Goal: Task Accomplishment & Management: Manage account settings

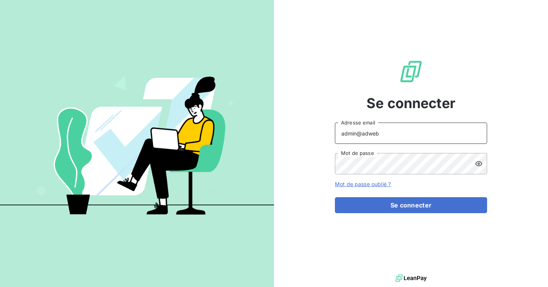
click at [402, 135] on input "admin@adweb" at bounding box center [411, 133] width 152 height 21
type input "admin@regiecaraibes"
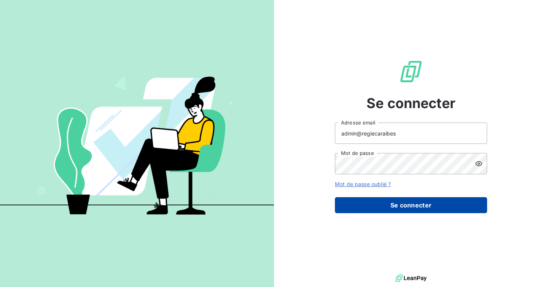
click at [394, 203] on button "Se connecter" at bounding box center [411, 205] width 152 height 16
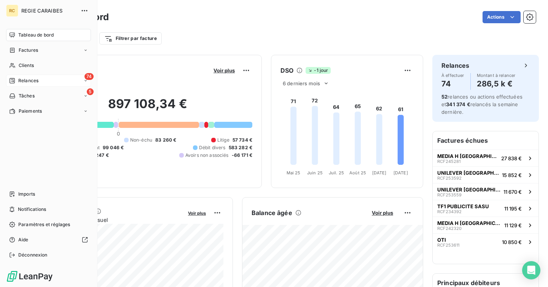
click at [15, 82] on icon at bounding box center [12, 81] width 6 height 6
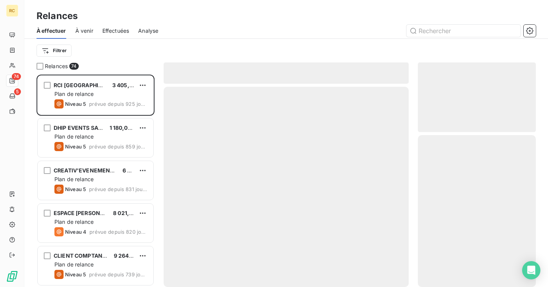
scroll to position [212, 118]
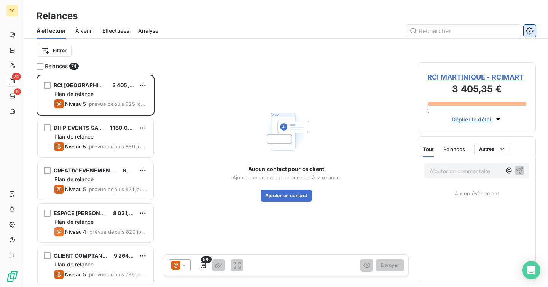
click at [532, 27] on icon "button" at bounding box center [530, 31] width 8 height 8
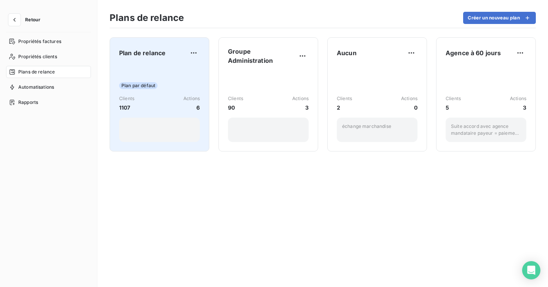
click at [164, 103] on div "Clients 1107 Actions 6" at bounding box center [159, 103] width 81 height 16
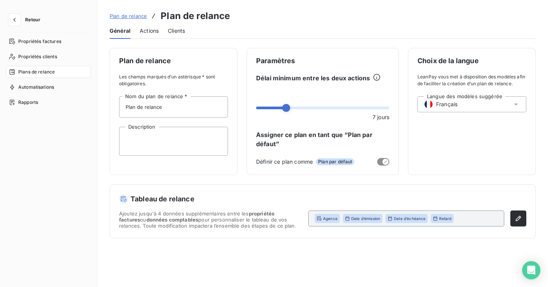
click at [155, 32] on span "Actions" at bounding box center [149, 31] width 19 height 8
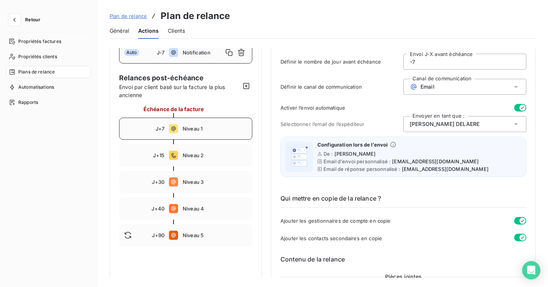
scroll to position [35, 0]
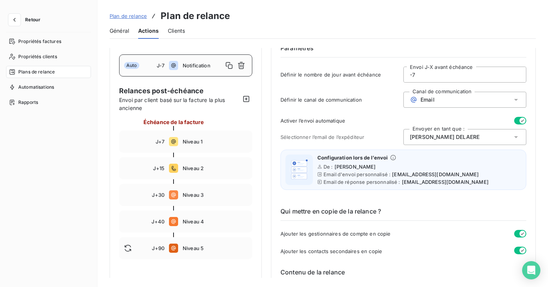
click at [133, 16] on span "Plan de relance" at bounding box center [128, 16] width 37 height 6
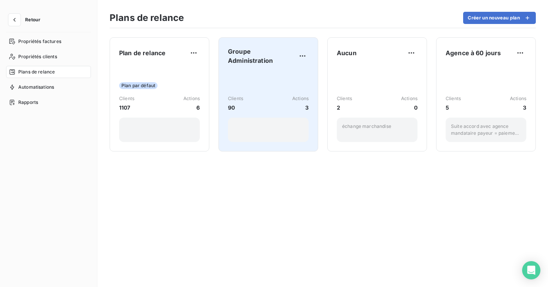
click at [271, 90] on div "Clients 90 Actions 3" at bounding box center [268, 106] width 81 height 71
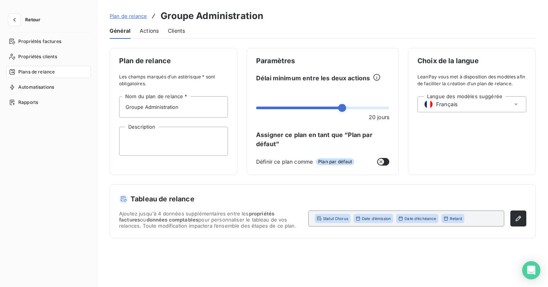
click at [147, 30] on span "Actions" at bounding box center [149, 31] width 19 height 8
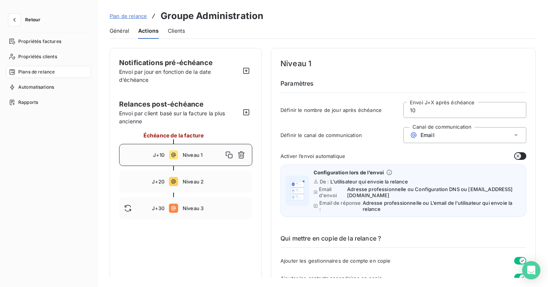
click at [118, 11] on div "Plan de relance Groupe Administration" at bounding box center [187, 16] width 154 height 14
click at [119, 14] on span "Plan de relance" at bounding box center [128, 16] width 37 height 6
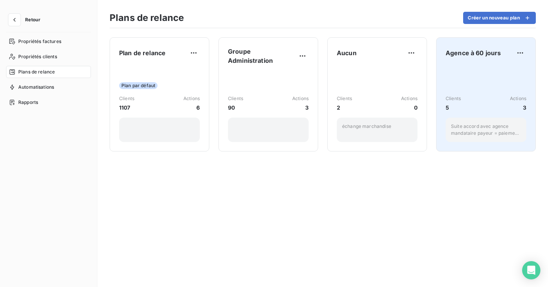
click at [480, 91] on div "Clients 5 Actions 3 Suite accord avec agence mandataire payeur = paiement à 60 …" at bounding box center [486, 103] width 81 height 77
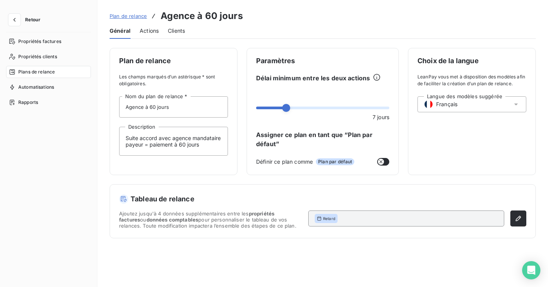
click at [148, 33] on span "Actions" at bounding box center [149, 31] width 19 height 8
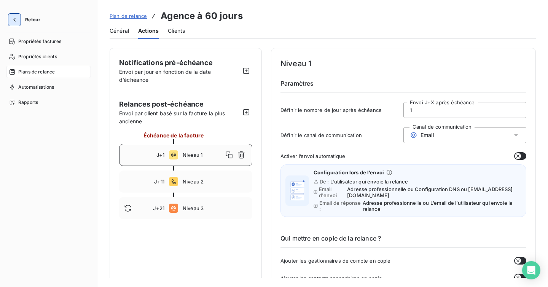
click at [19, 21] on button "button" at bounding box center [14, 20] width 12 height 12
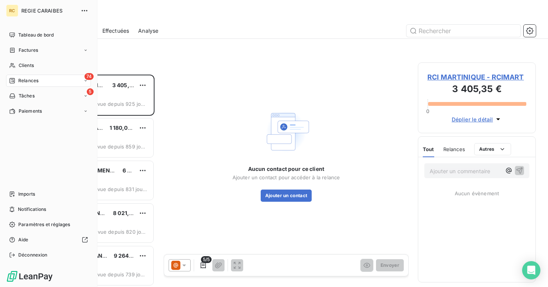
scroll to position [212, 118]
click at [18, 35] on div "Tableau de bord" at bounding box center [48, 35] width 85 height 12
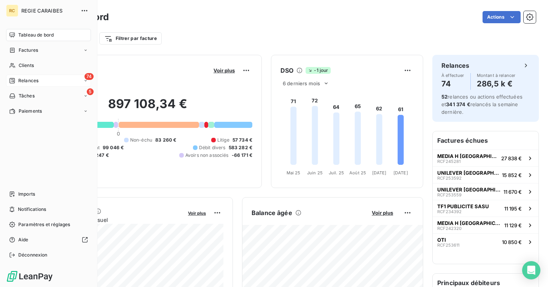
click at [30, 78] on span "Relances" at bounding box center [28, 80] width 20 height 7
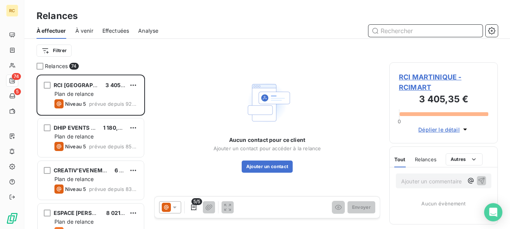
scroll to position [155, 109]
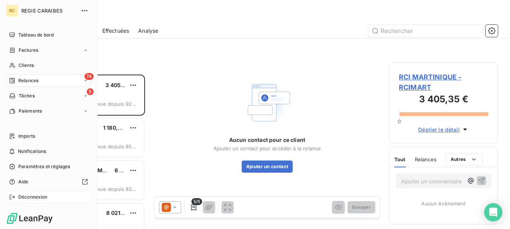
click at [26, 199] on span "Déconnexion" at bounding box center [32, 197] width 29 height 7
